Goal: Task Accomplishment & Management: Use online tool/utility

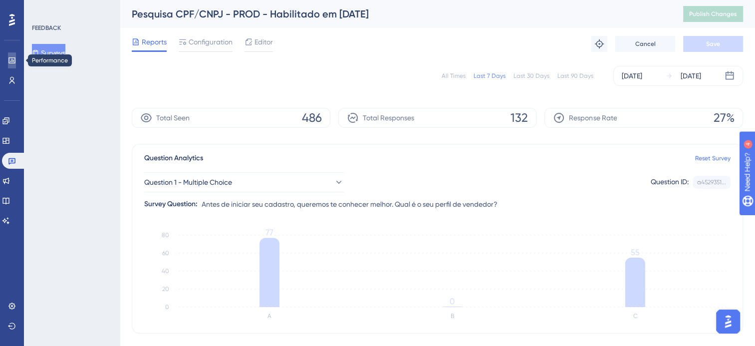
click at [16, 60] on link at bounding box center [12, 60] width 8 height 16
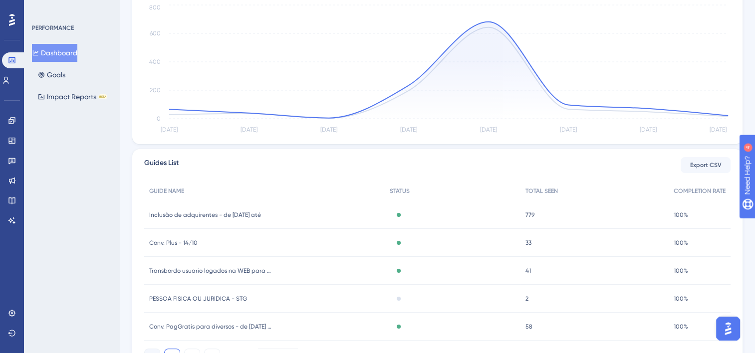
scroll to position [249, 0]
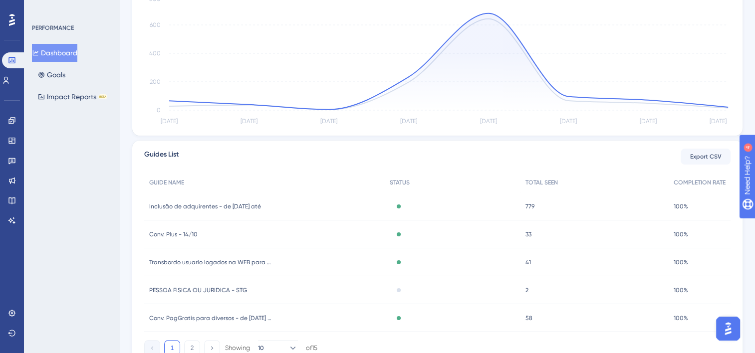
click at [465, 193] on span "779" at bounding box center [529, 207] width 9 height 8
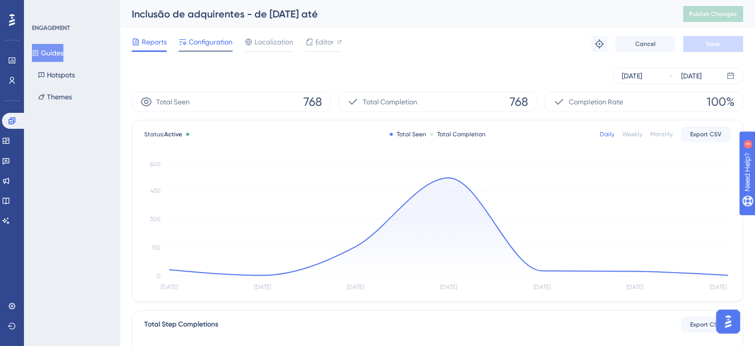
click at [222, 42] on span "Configuration" at bounding box center [211, 42] width 44 height 12
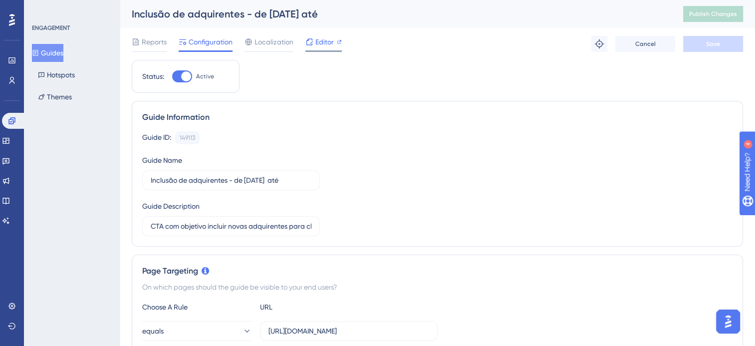
click at [327, 45] on span "Editor" at bounding box center [324, 42] width 18 height 12
